Goal: Task Accomplishment & Management: Manage account settings

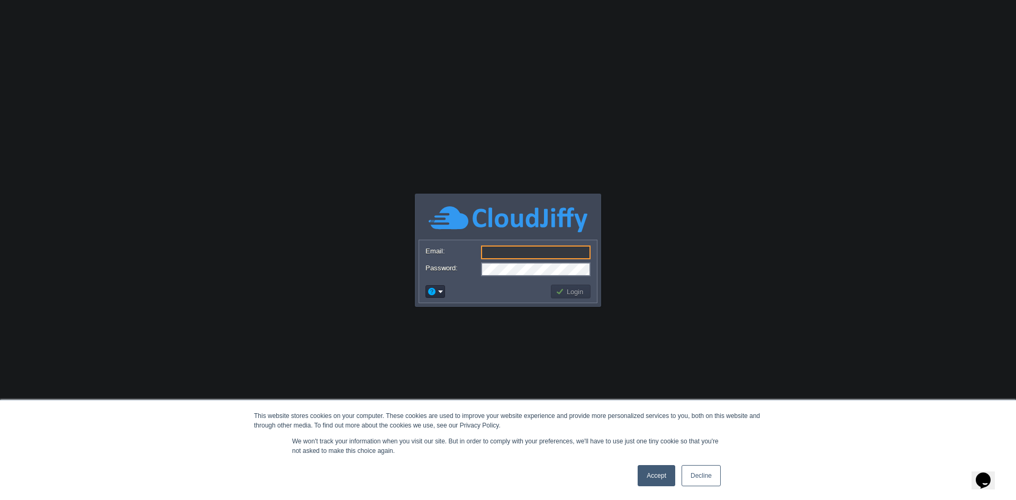
type input "[EMAIL_ADDRESS][DOMAIN_NAME]"
click at [615, 259] on body "This website stores cookies on your computer. These cookies are used to improve…" at bounding box center [508, 250] width 1016 height 500
click at [571, 289] on button "Login" at bounding box center [571, 292] width 31 height 10
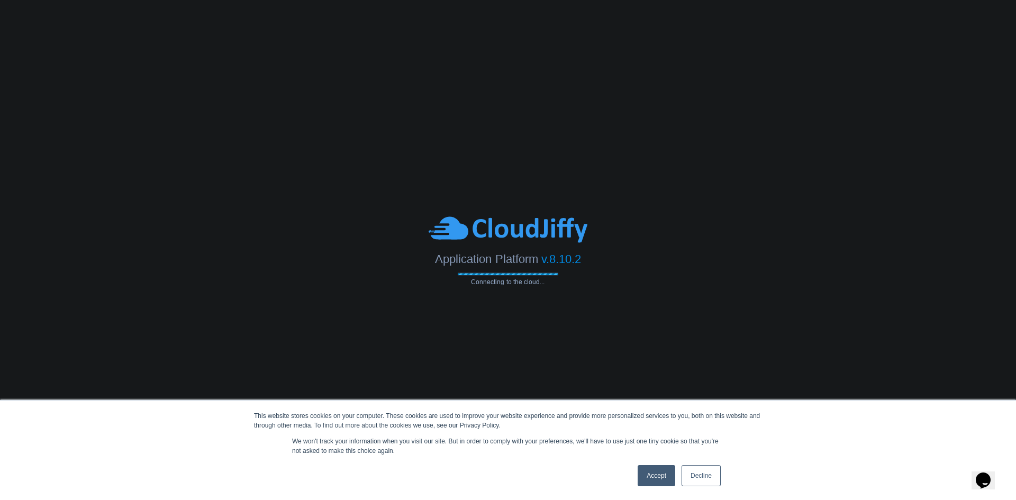
click at [655, 479] on link "Accept" at bounding box center [657, 475] width 38 height 21
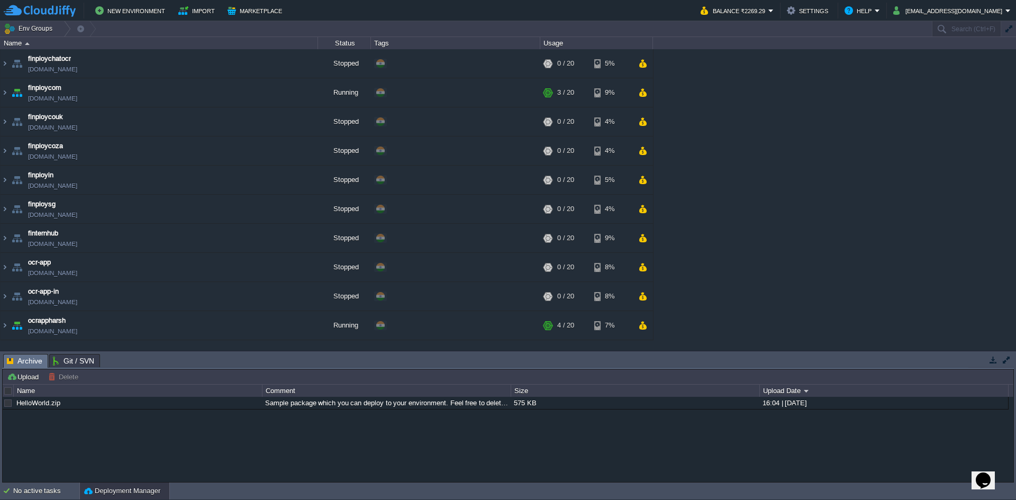
click at [6, 89] on img at bounding box center [5, 92] width 8 height 29
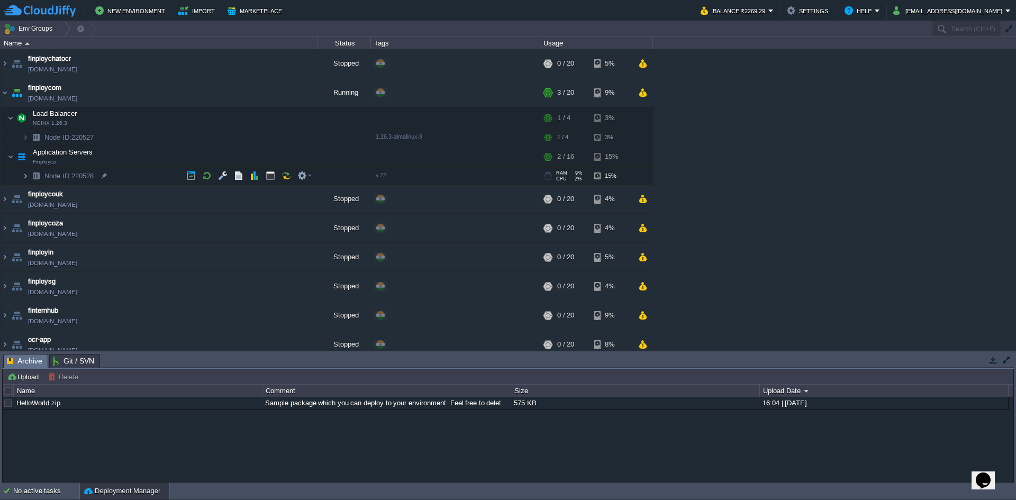
click at [27, 182] on img at bounding box center [25, 176] width 6 height 16
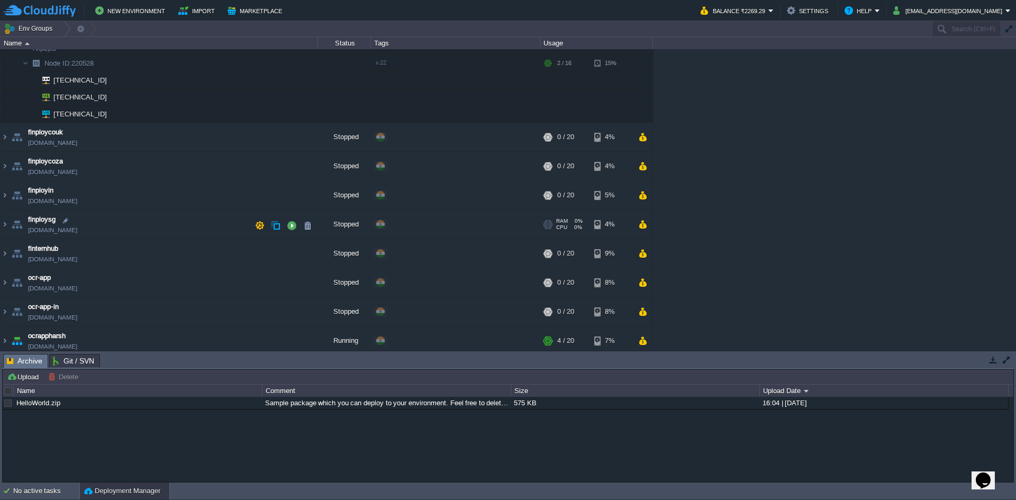
scroll to position [118, 0]
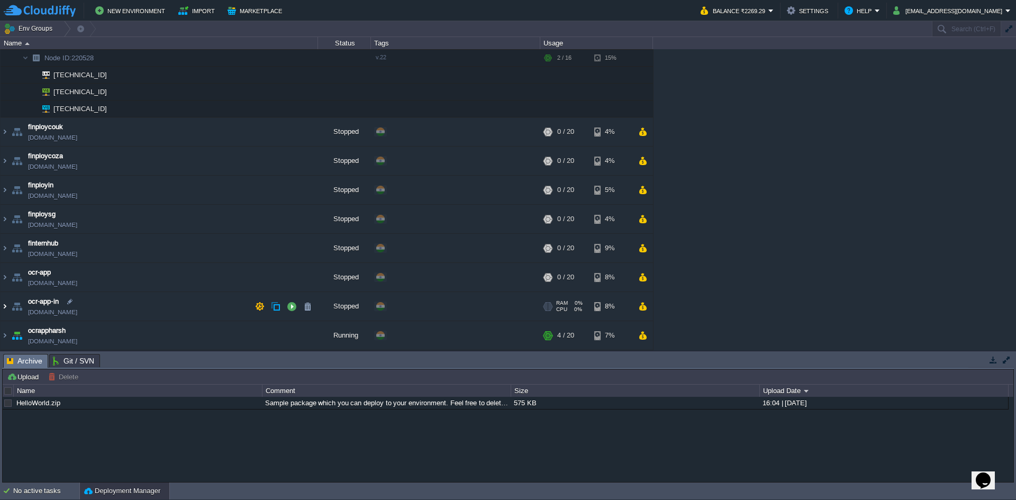
click at [6, 302] on img at bounding box center [5, 306] width 8 height 29
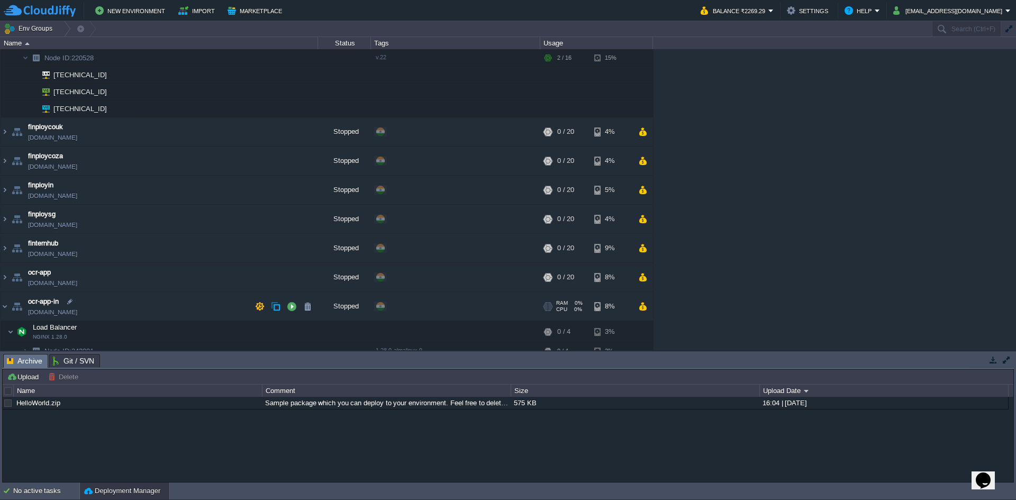
scroll to position [195, 0]
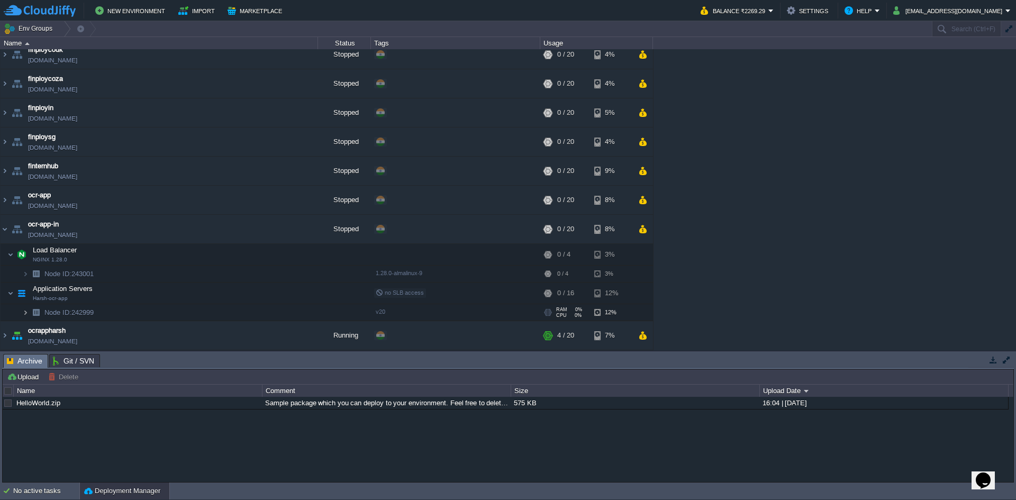
click at [23, 315] on img at bounding box center [25, 312] width 6 height 16
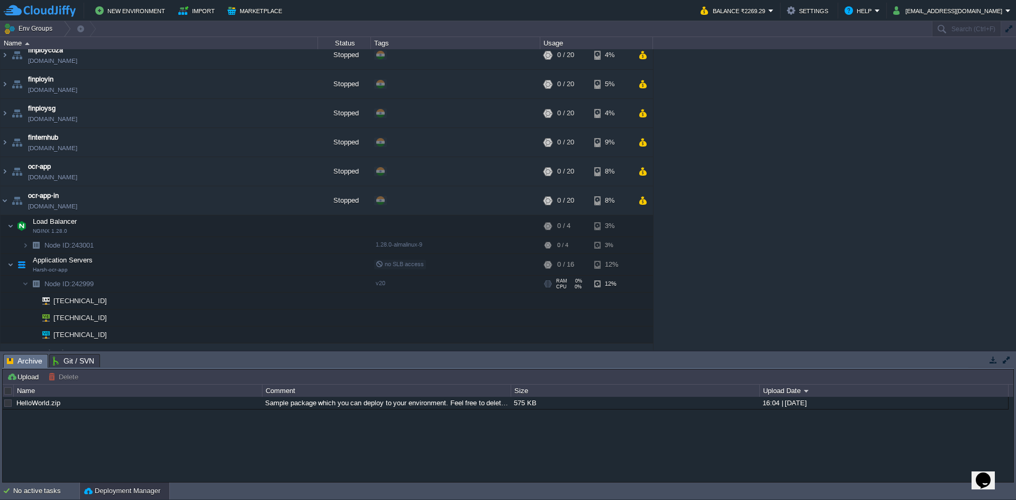
scroll to position [246, 0]
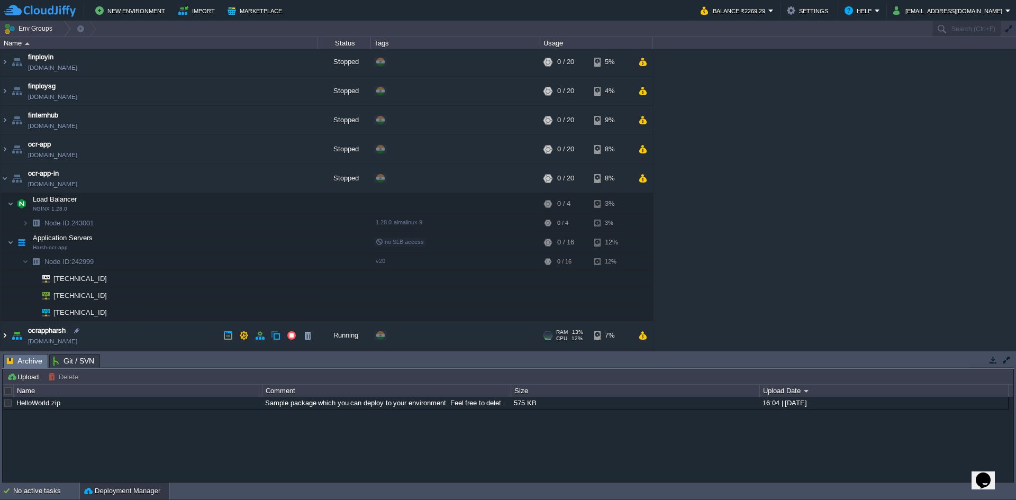
click at [5, 335] on img at bounding box center [5, 335] width 8 height 29
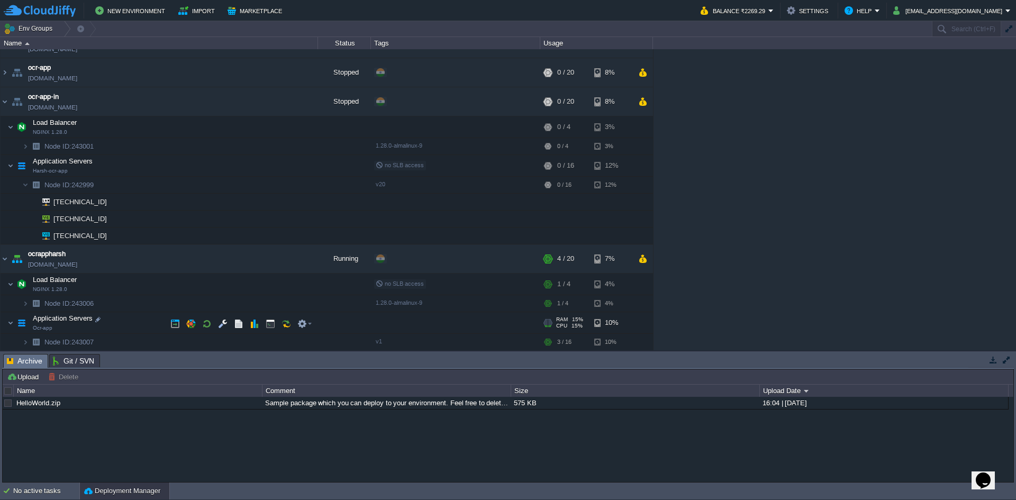
scroll to position [323, 0]
click at [37, 338] on img at bounding box center [36, 341] width 15 height 16
